Goal: Find specific page/section: Find specific page/section

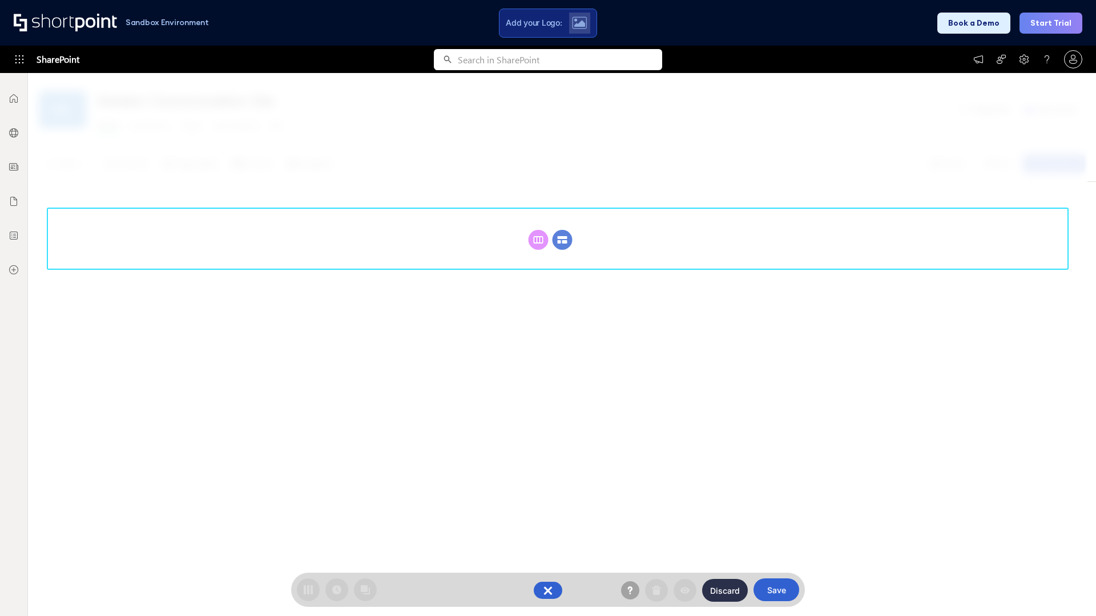
click at [562, 240] on circle at bounding box center [563, 240] width 20 height 20
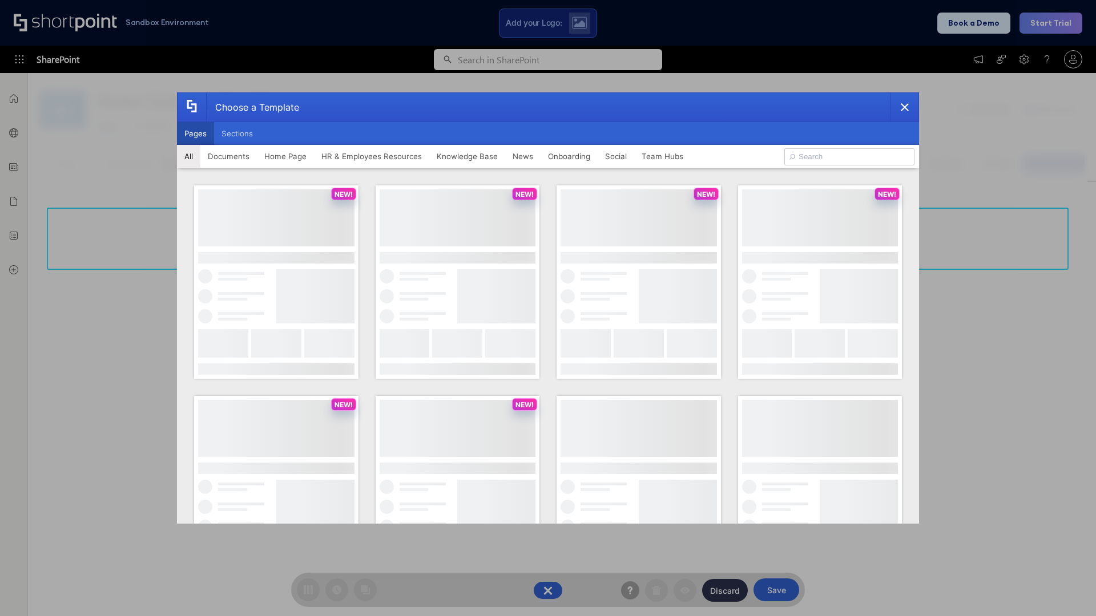
click at [195, 134] on button "Pages" at bounding box center [195, 133] width 37 height 23
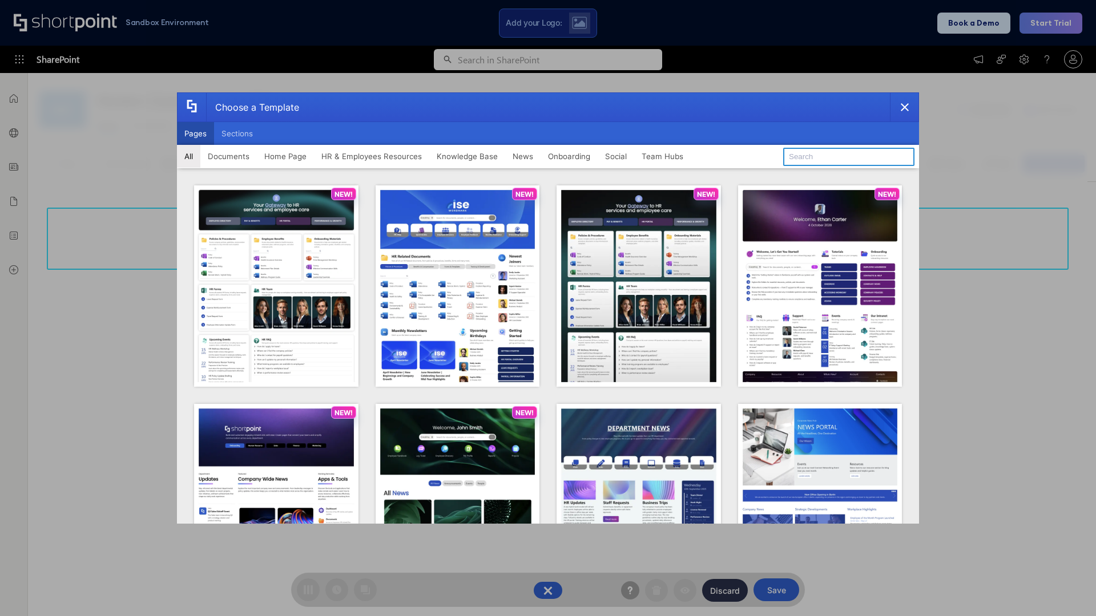
type input "Documents 1"
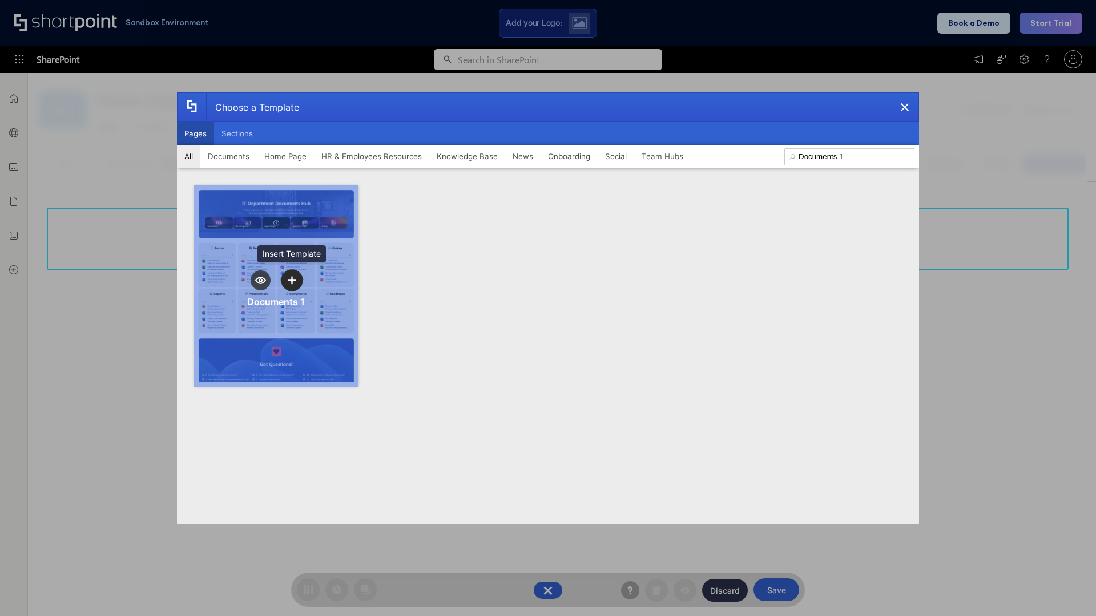
click at [292, 280] on icon "template selector" at bounding box center [292, 280] width 8 height 8
